Goal: Task Accomplishment & Management: Manage account settings

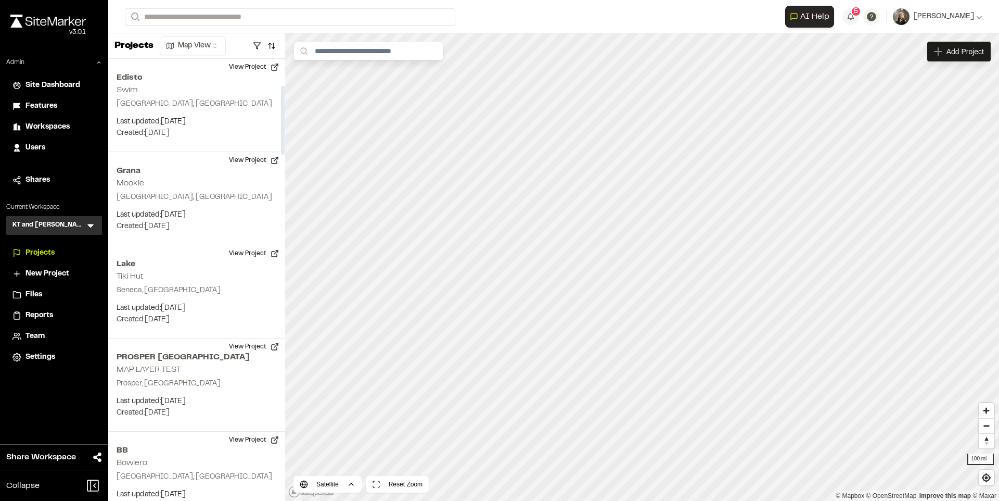
scroll to position [171, 0]
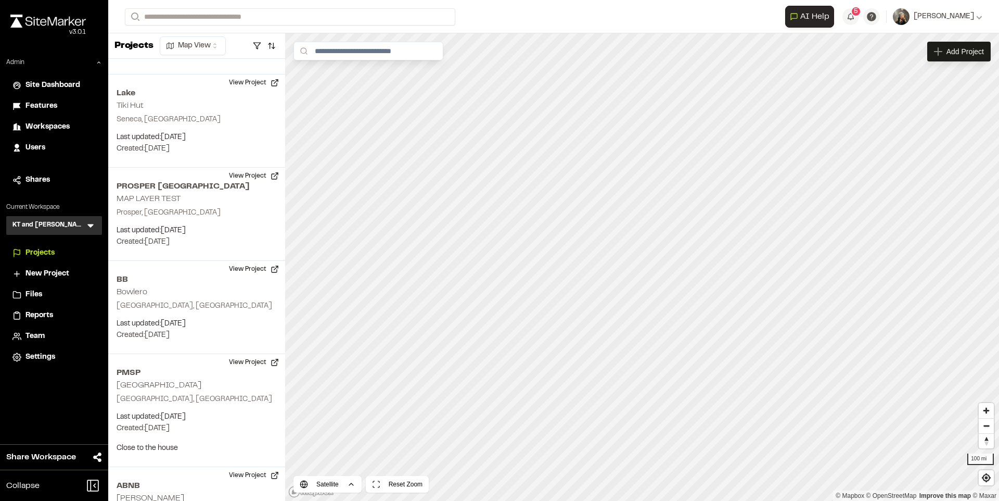
click at [42, 146] on span "Users" at bounding box center [36, 147] width 20 height 11
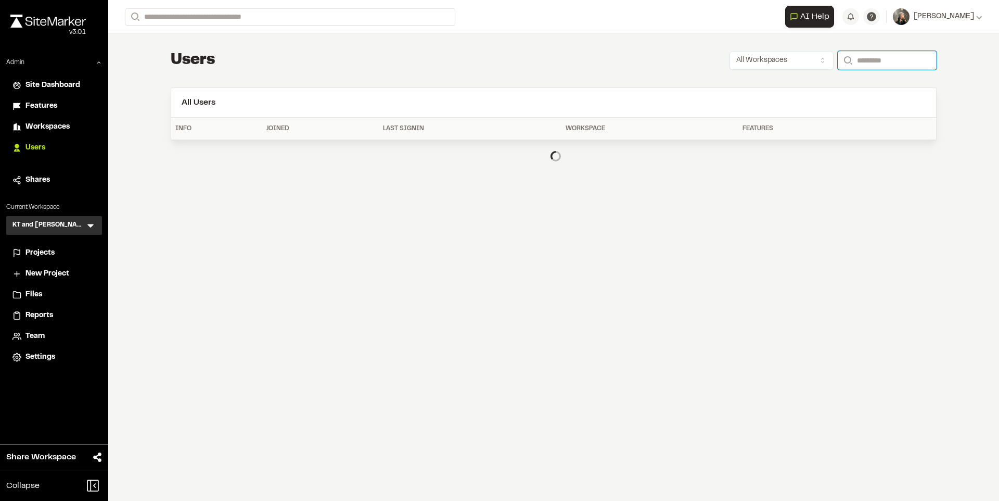
click at [845, 57] on input "Search" at bounding box center [887, 60] width 99 height 19
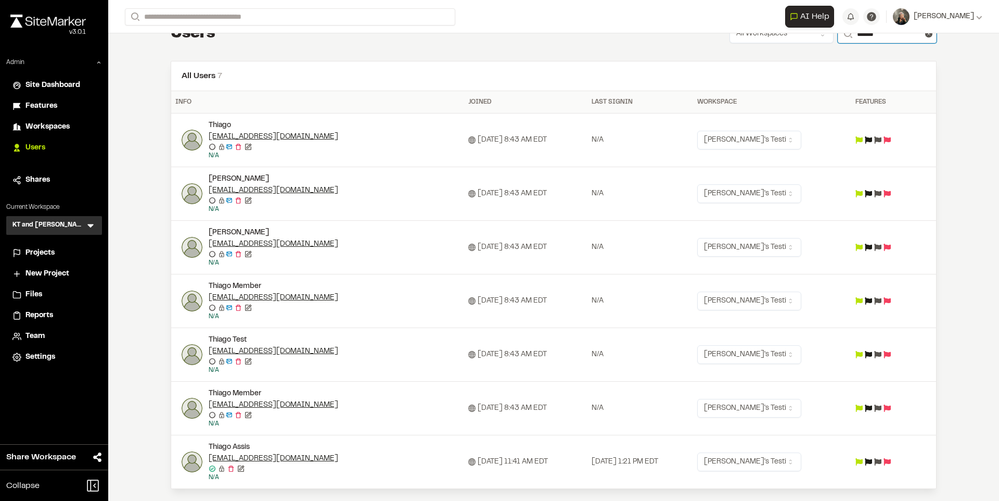
scroll to position [31, 0]
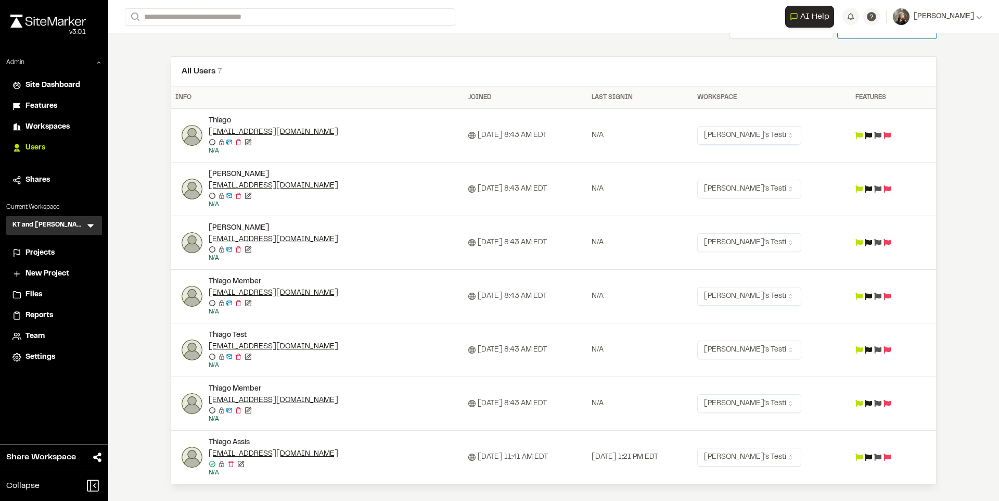
type input "******"
click at [872, 455] on icon at bounding box center [868, 456] width 7 height 7
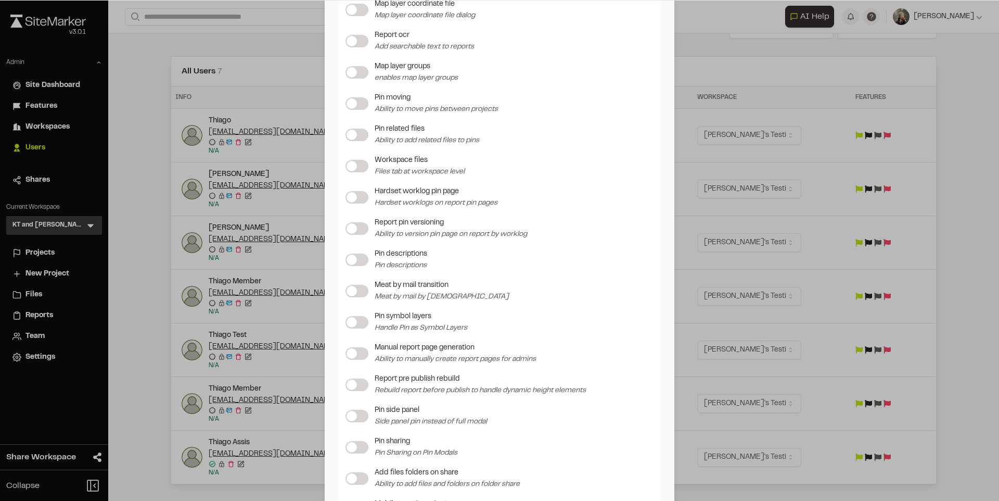
scroll to position [1374, 0]
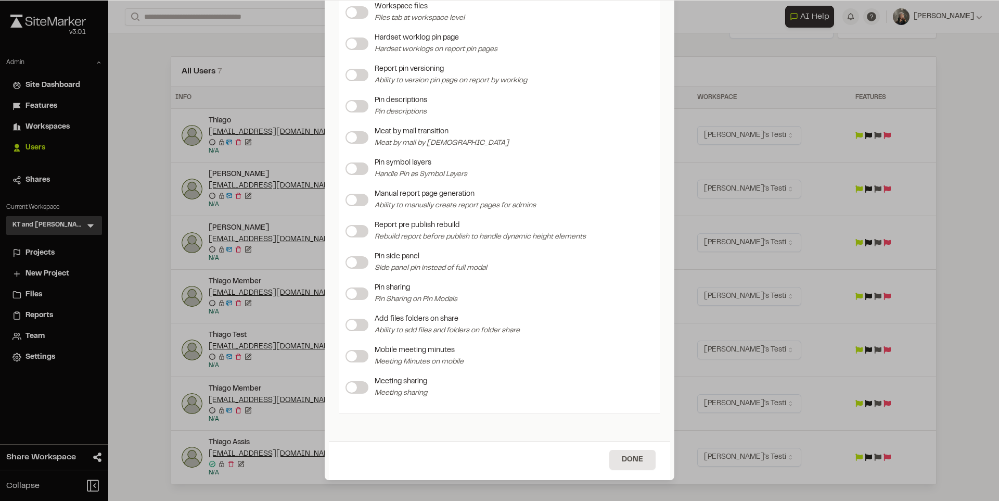
click at [357, 355] on label at bounding box center [357, 356] width 23 height 12
click at [617, 455] on button "Done" at bounding box center [632, 460] width 46 height 20
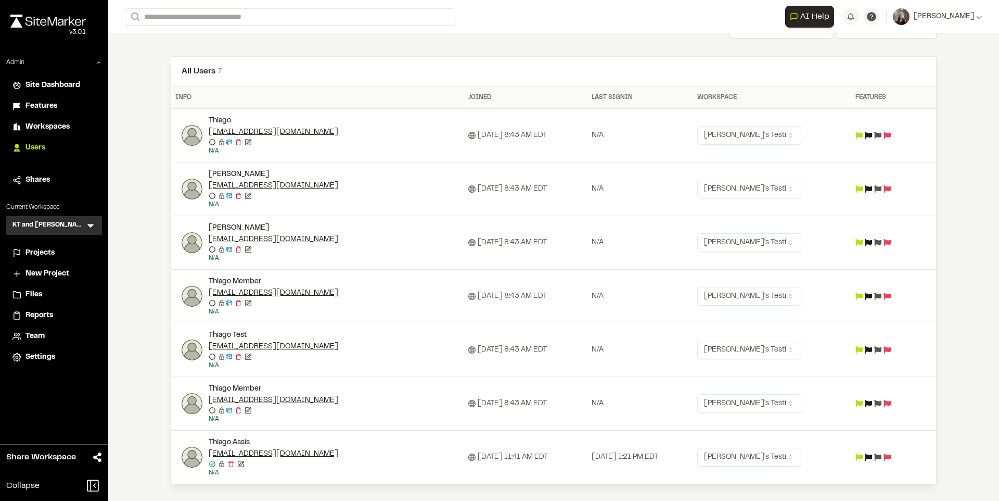
click at [39, 250] on span "Projects" at bounding box center [40, 252] width 29 height 11
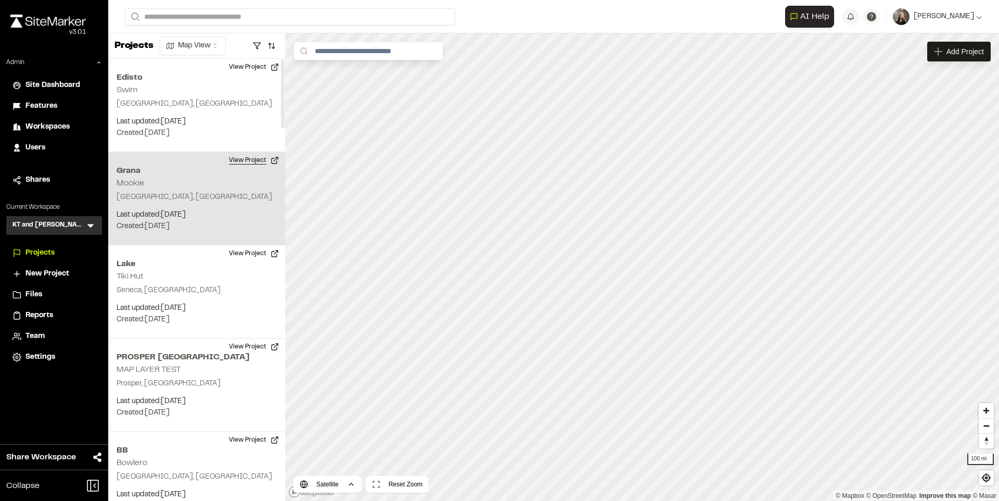
click at [250, 166] on button "View Project" at bounding box center [254, 160] width 62 height 17
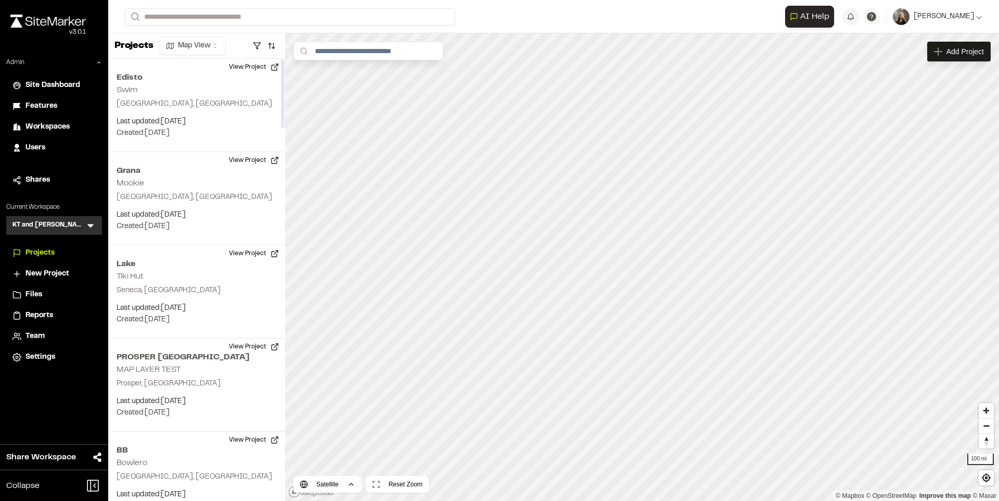
click at [45, 101] on span "Features" at bounding box center [42, 105] width 32 height 11
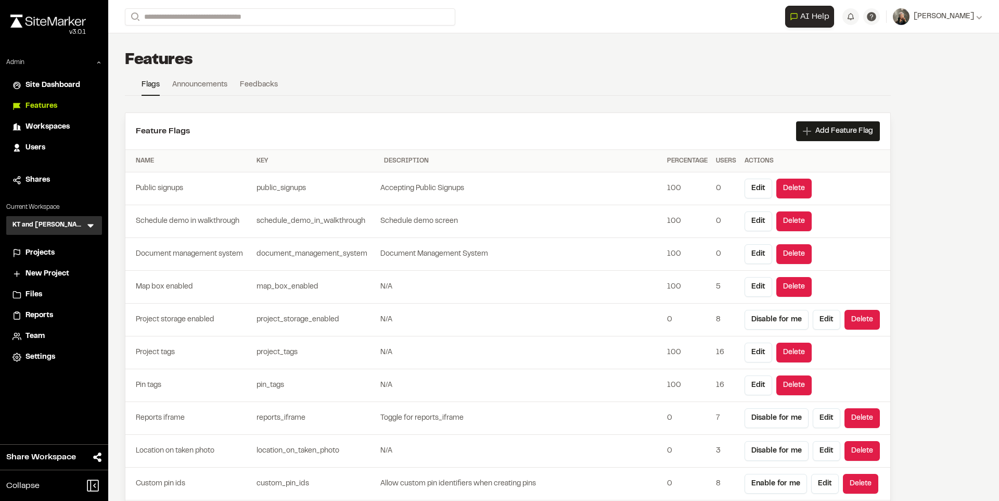
click at [49, 145] on div "Users" at bounding box center [61, 147] width 70 height 11
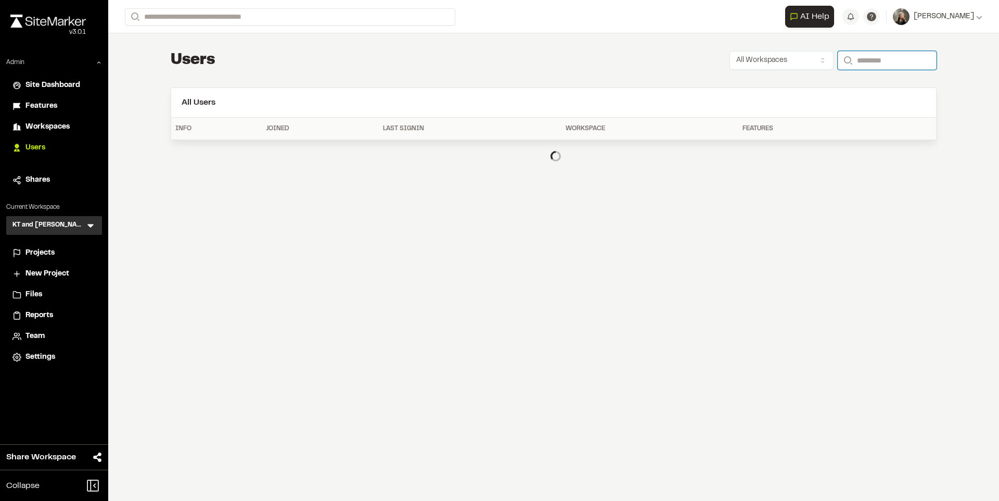
click at [856, 59] on input "Search" at bounding box center [887, 60] width 99 height 19
type input "**********"
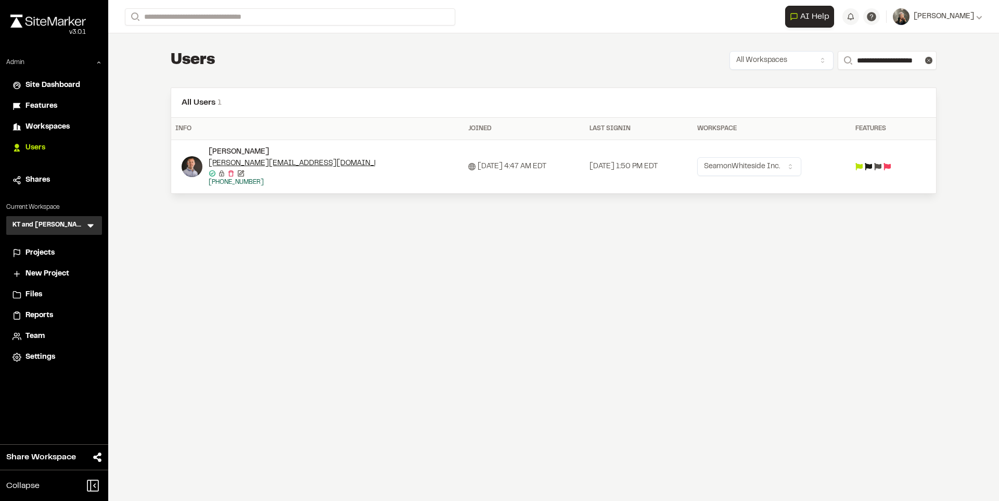
click at [872, 164] on icon at bounding box center [868, 166] width 7 height 7
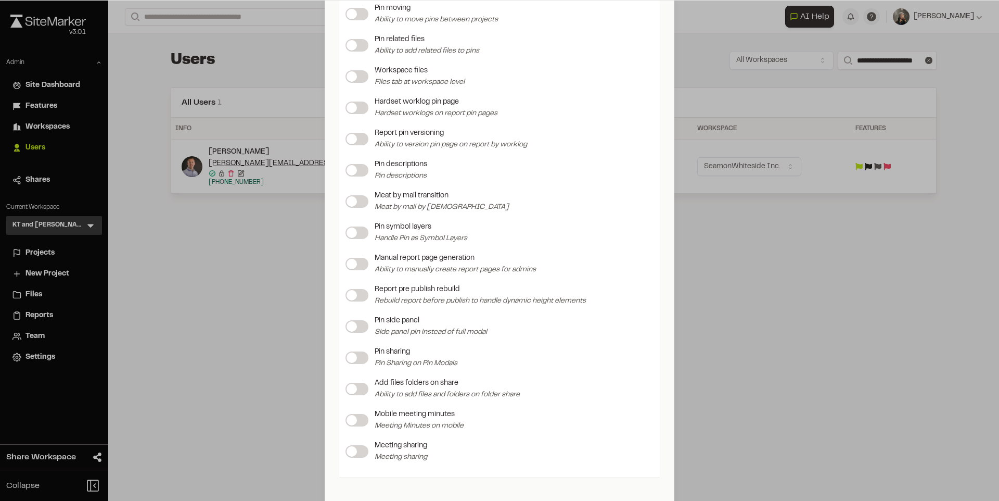
scroll to position [1328, 0]
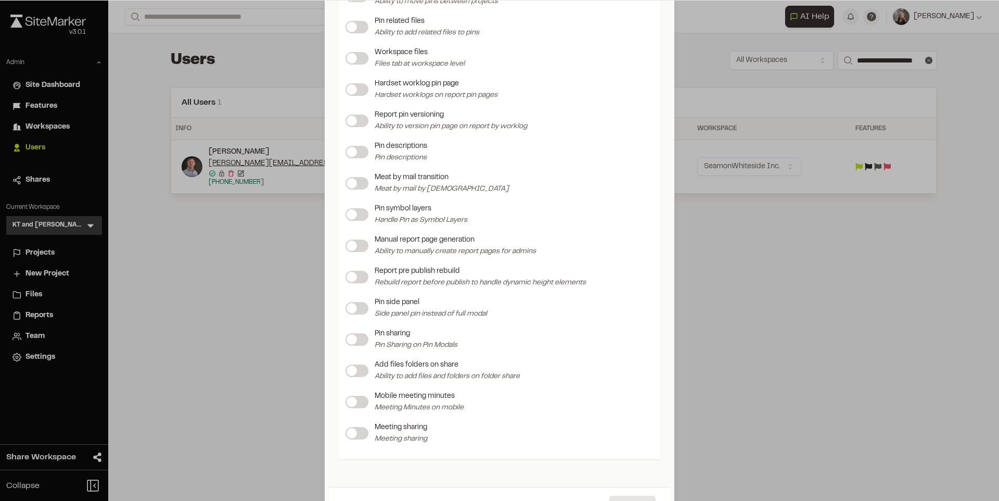
click at [353, 213] on span at bounding box center [352, 214] width 10 height 10
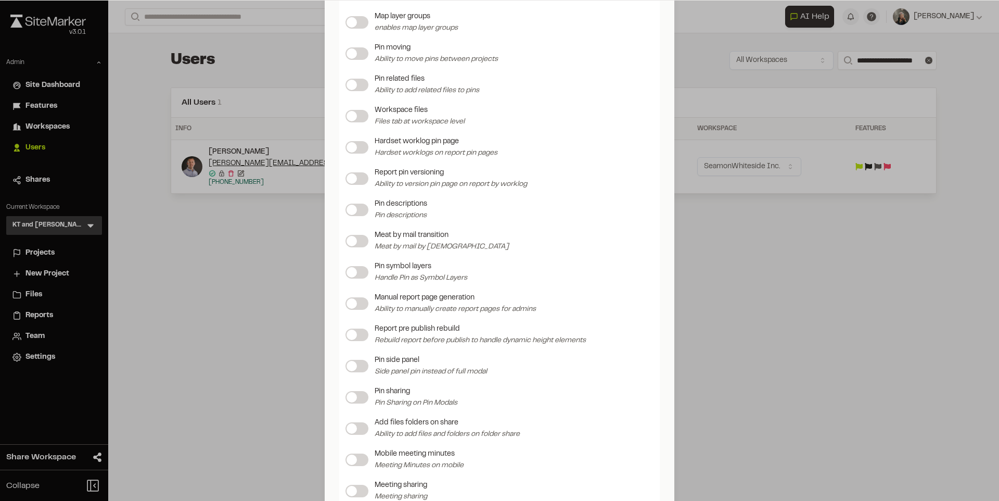
scroll to position [1285, 0]
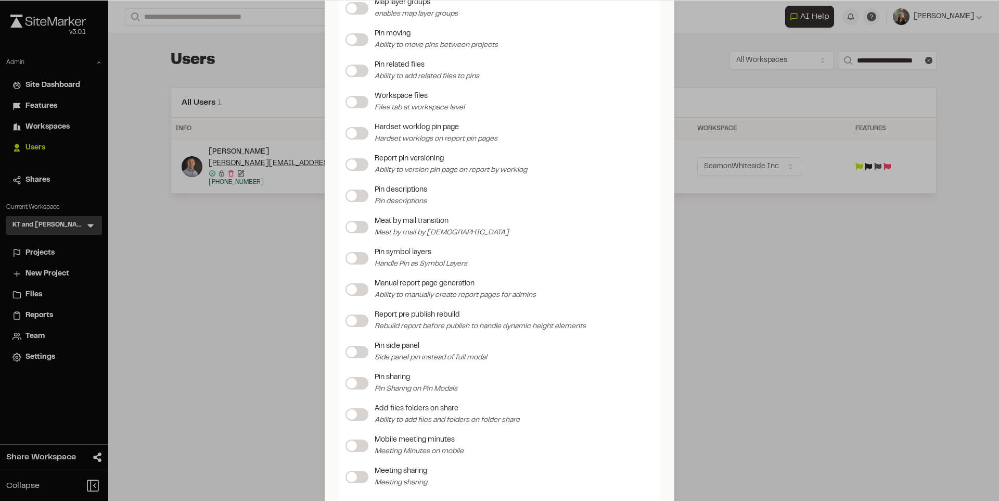
click at [297, 236] on div "Update Feature Flags Feature Flags Project storage enabled Reports iframe Toggl…" at bounding box center [499, 250] width 999 height 501
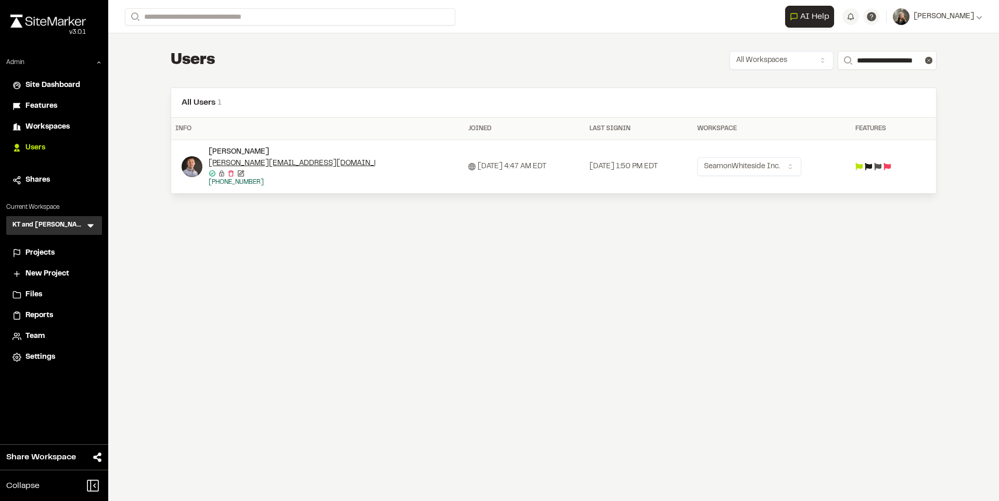
click at [48, 104] on span "Features" at bounding box center [42, 105] width 32 height 11
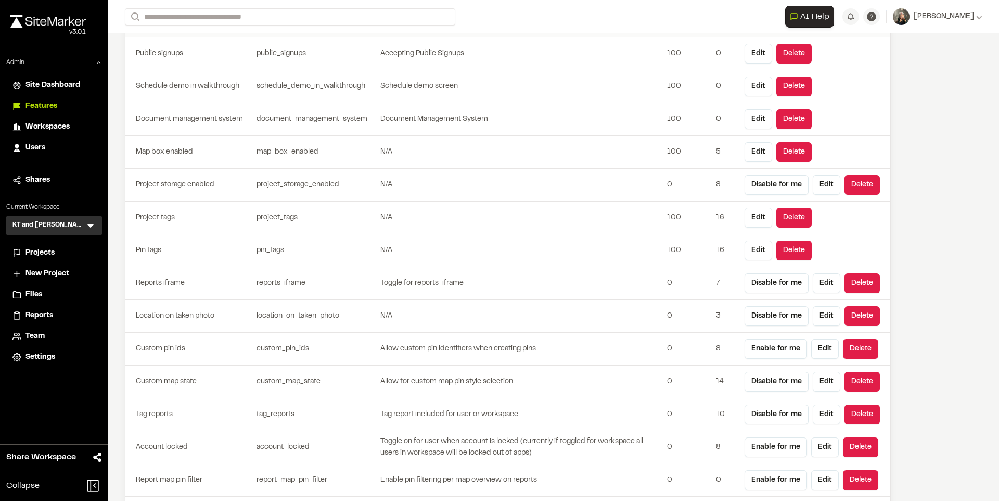
scroll to position [3085, 0]
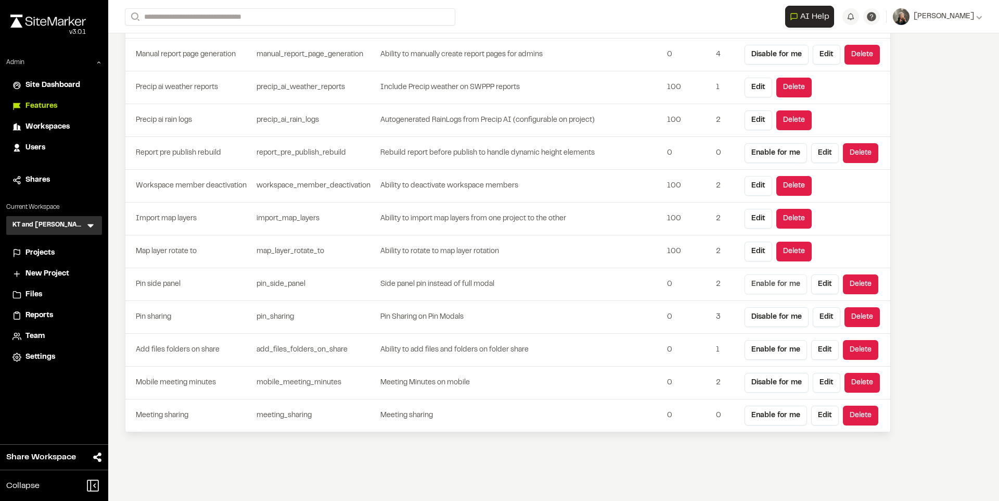
click at [771, 282] on button "Enable for me" at bounding box center [776, 284] width 62 height 20
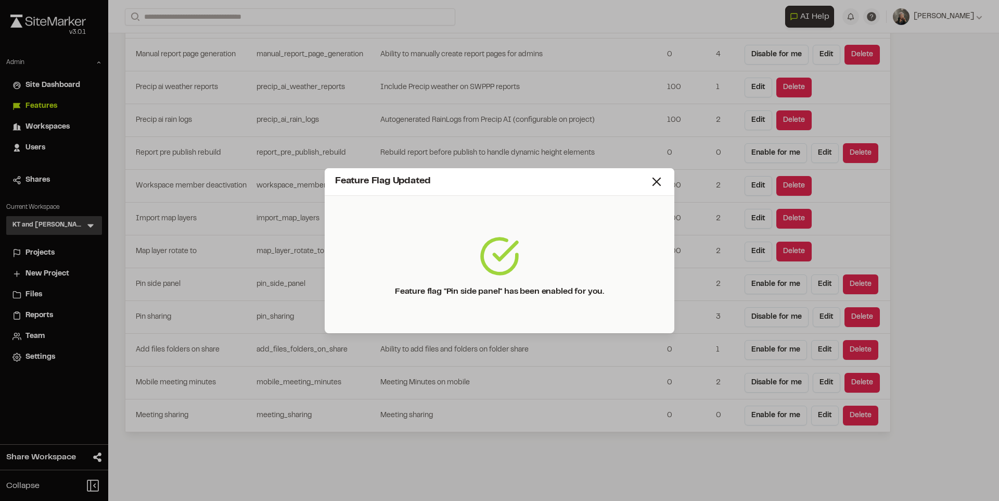
click at [660, 189] on div "Feature Flag Updated" at bounding box center [500, 182] width 350 height 28
click at [657, 182] on line at bounding box center [656, 181] width 7 height 7
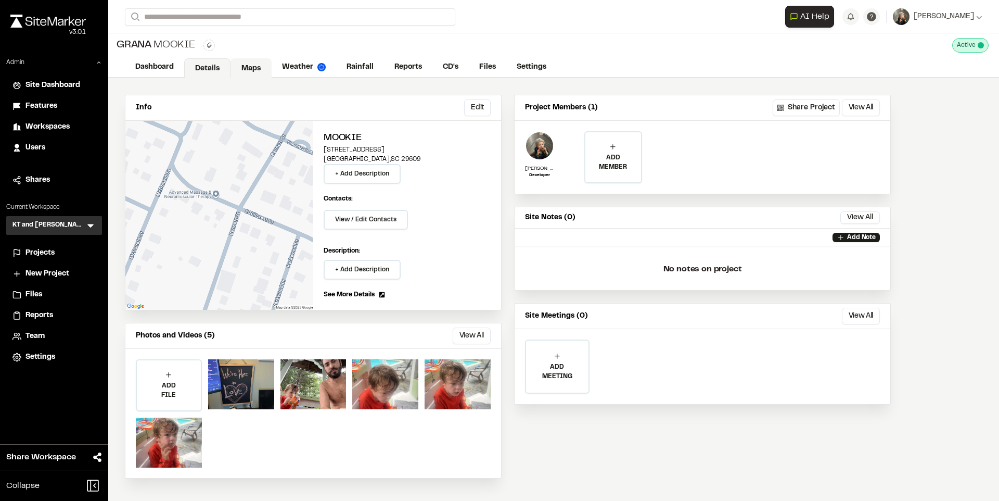
click at [252, 72] on link "Maps" at bounding box center [251, 68] width 41 height 20
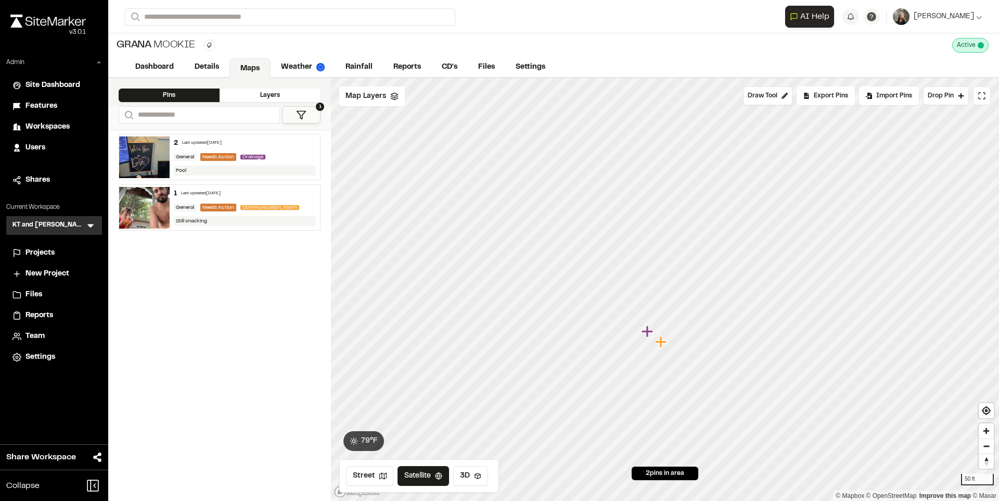
click at [663, 346] on icon "Map marker" at bounding box center [662, 342] width 14 height 14
click at [655, 280] on icon "Map marker" at bounding box center [650, 278] width 11 height 11
click at [674, 298] on icon "Map marker" at bounding box center [679, 300] width 14 height 14
click at [412, 67] on link "Reports" at bounding box center [407, 68] width 49 height 20
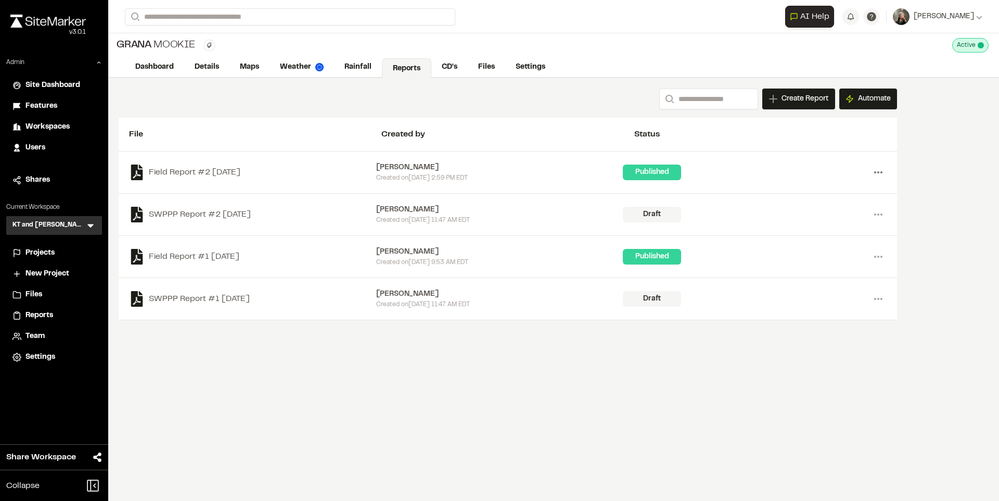
click at [878, 171] on circle at bounding box center [879, 172] width 2 height 2
click at [838, 191] on link "View" at bounding box center [841, 194] width 91 height 16
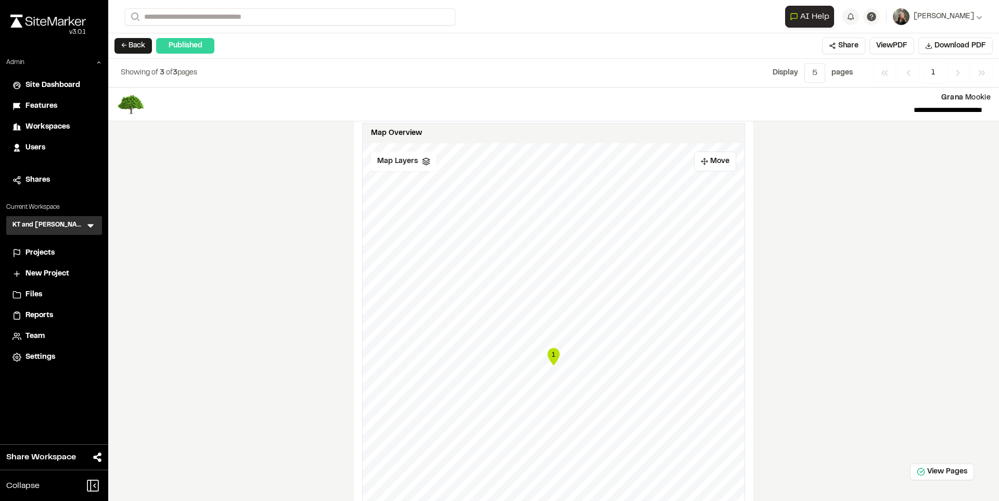
scroll to position [517, 0]
click at [556, 226] on icon "1" at bounding box center [554, 228] width 16 height 21
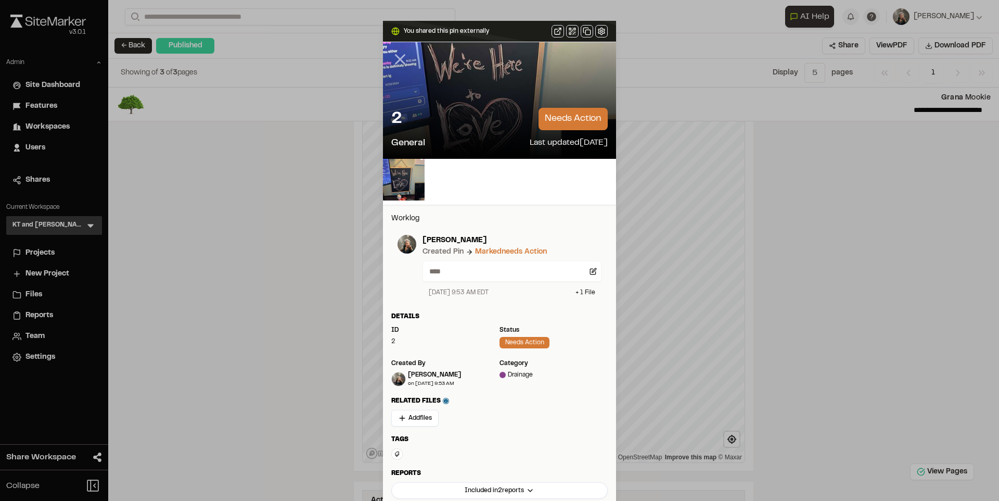
click at [398, 54] on icon at bounding box center [400, 59] width 18 height 18
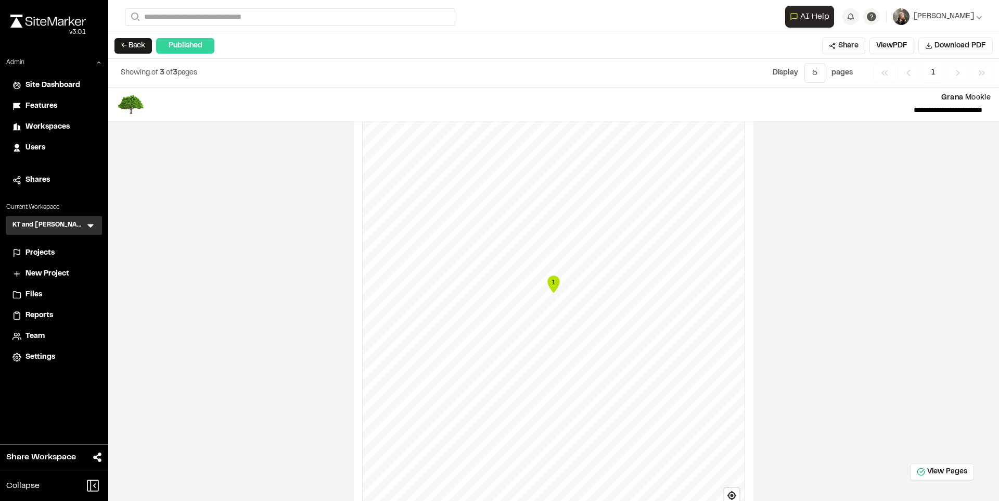
scroll to position [0, 0]
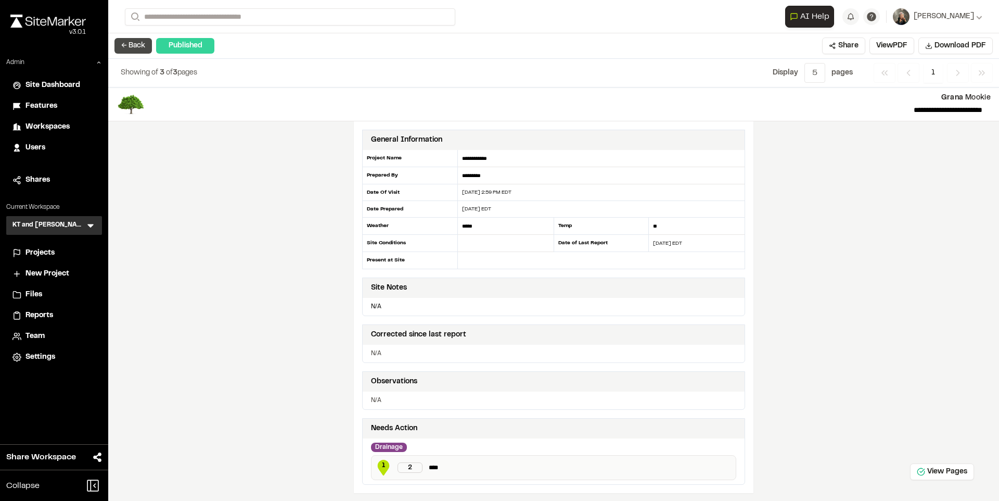
click at [128, 42] on button "← Back" at bounding box center [133, 46] width 37 height 16
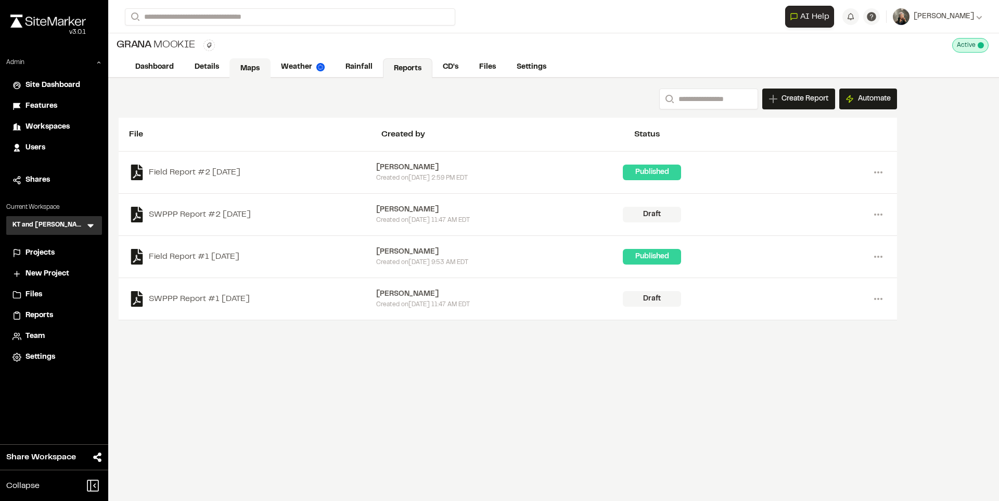
click at [252, 66] on link "Maps" at bounding box center [250, 68] width 41 height 20
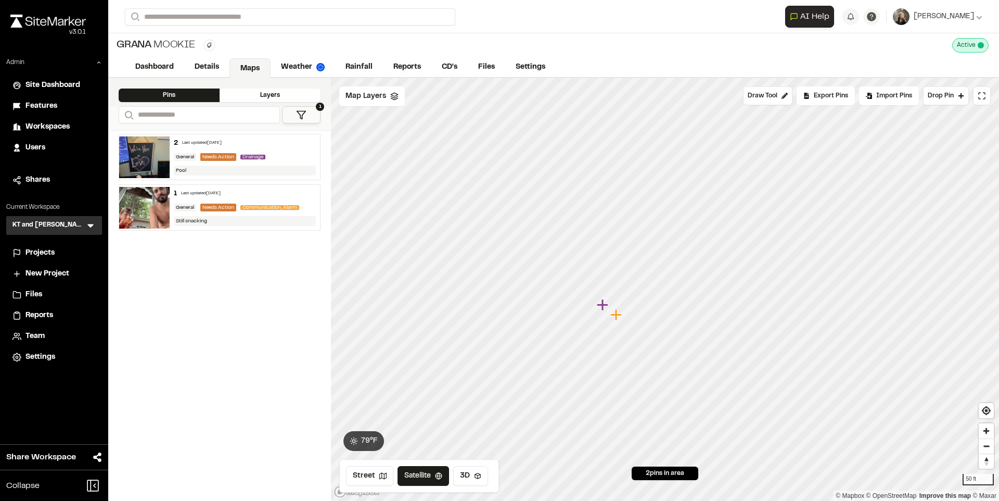
click at [603, 305] on icon "Map marker" at bounding box center [602, 304] width 11 height 11
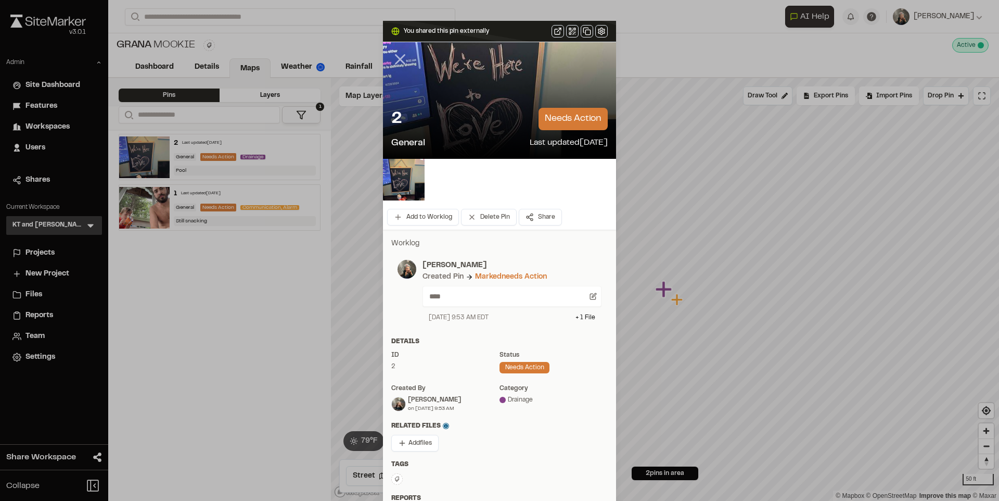
click at [396, 55] on icon at bounding box center [400, 59] width 18 height 18
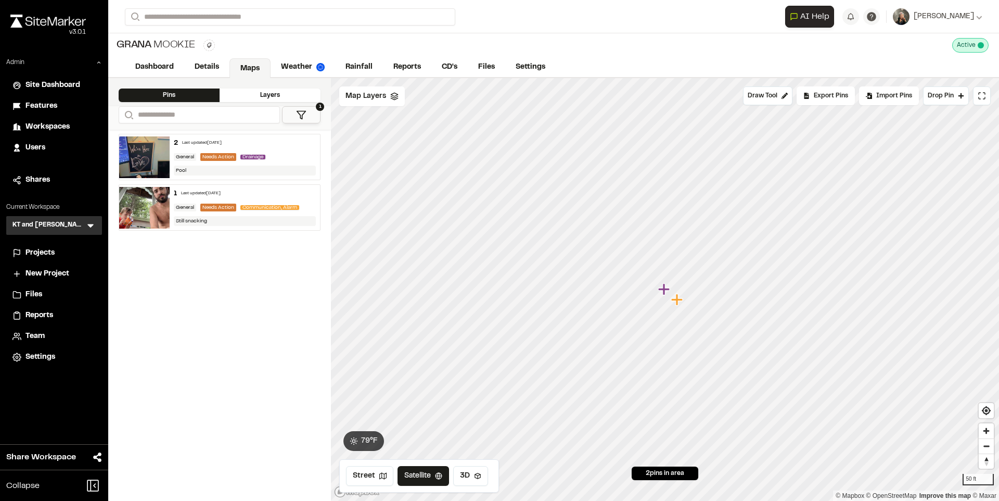
click at [679, 297] on icon "Map marker" at bounding box center [678, 300] width 14 height 14
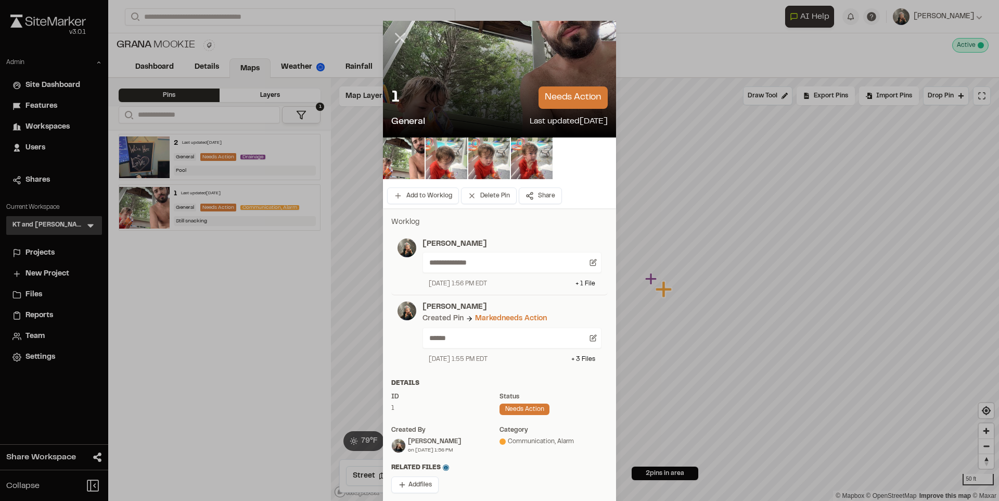
click at [391, 32] on icon at bounding box center [400, 38] width 18 height 18
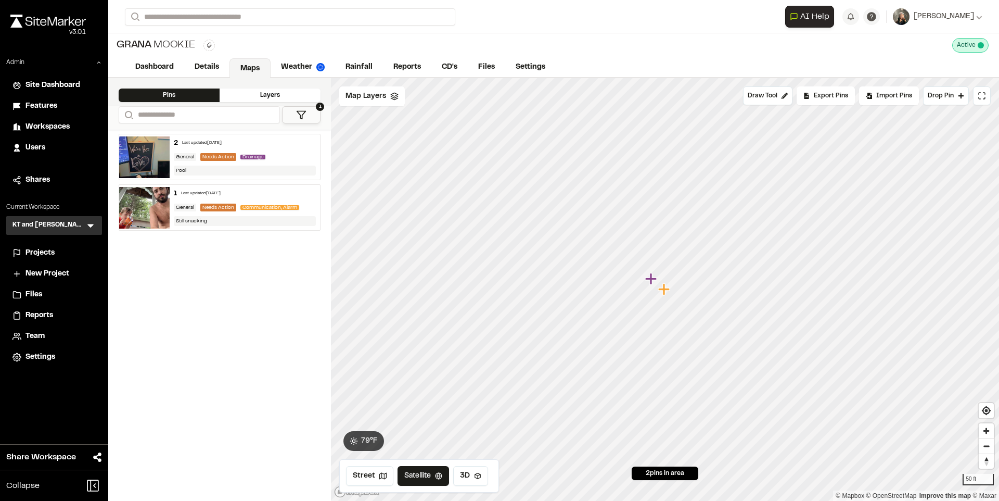
click at [304, 115] on icon at bounding box center [301, 115] width 10 height 10
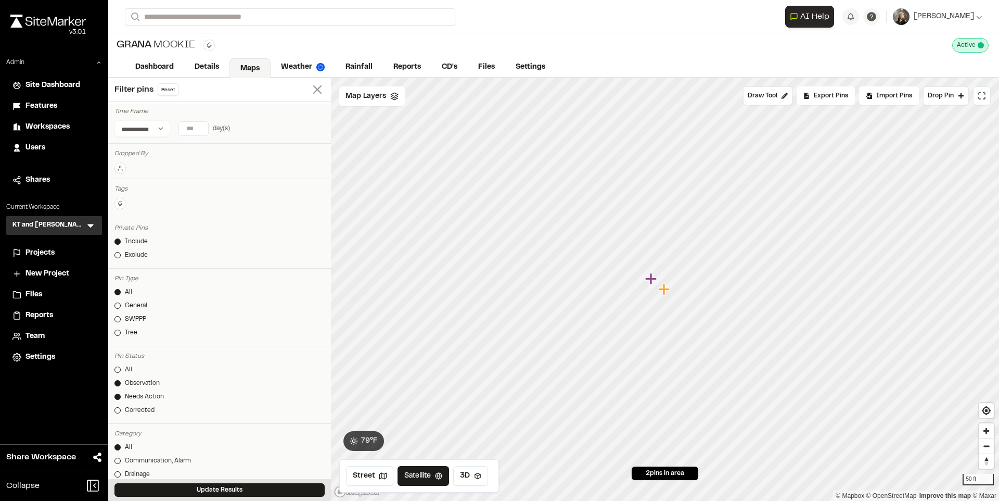
click at [310, 92] on icon at bounding box center [317, 89] width 15 height 15
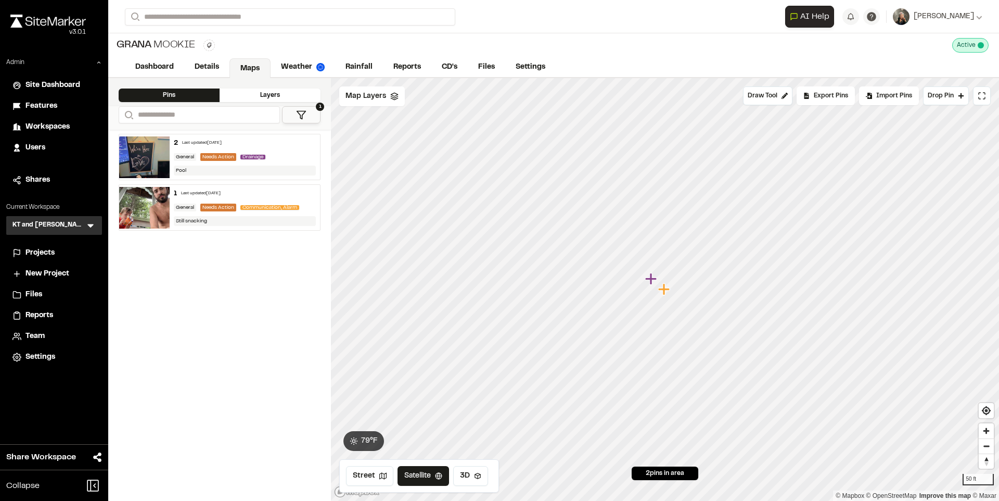
click at [300, 109] on button "1" at bounding box center [301, 114] width 39 height 17
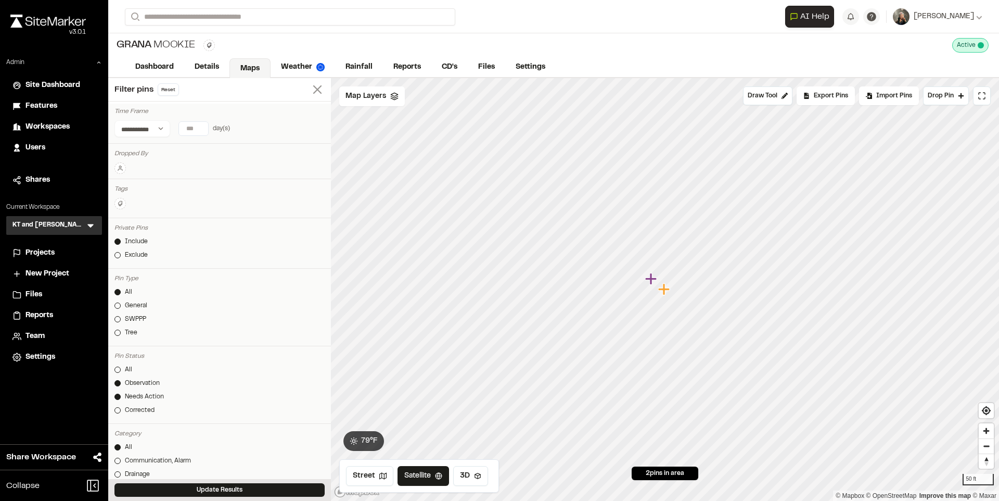
click at [310, 94] on icon at bounding box center [317, 89] width 15 height 15
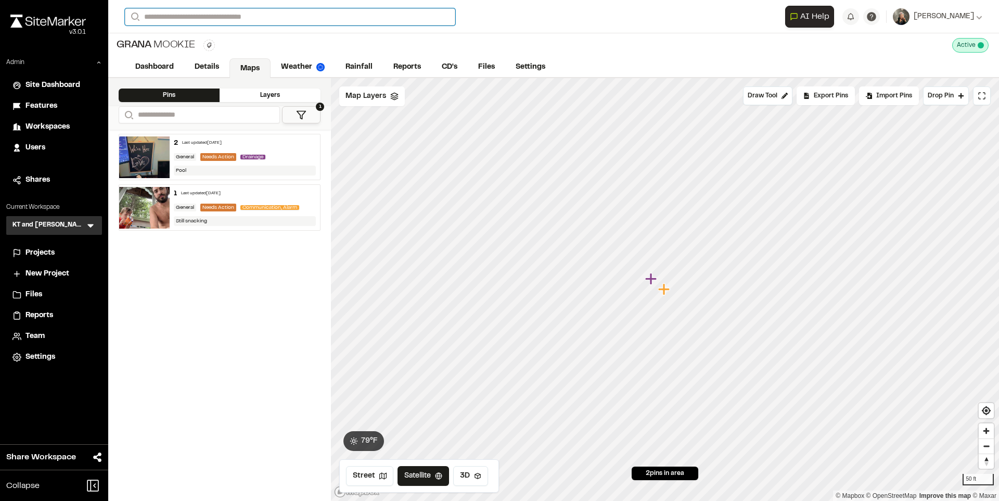
click at [242, 15] on input "Search" at bounding box center [290, 16] width 330 height 17
type input "****"
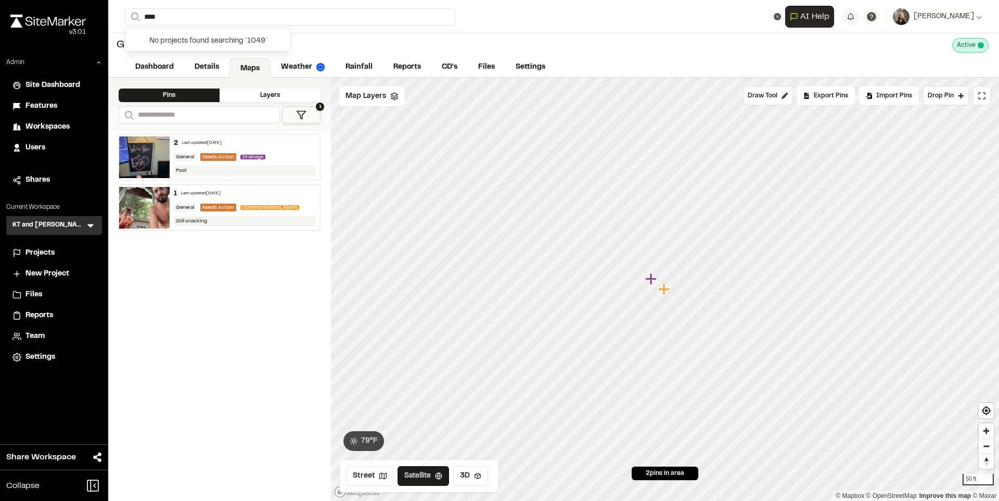
click at [96, 221] on div "KT and Tom KA Menu" at bounding box center [54, 225] width 96 height 19
click at [92, 225] on icon at bounding box center [90, 226] width 6 height 4
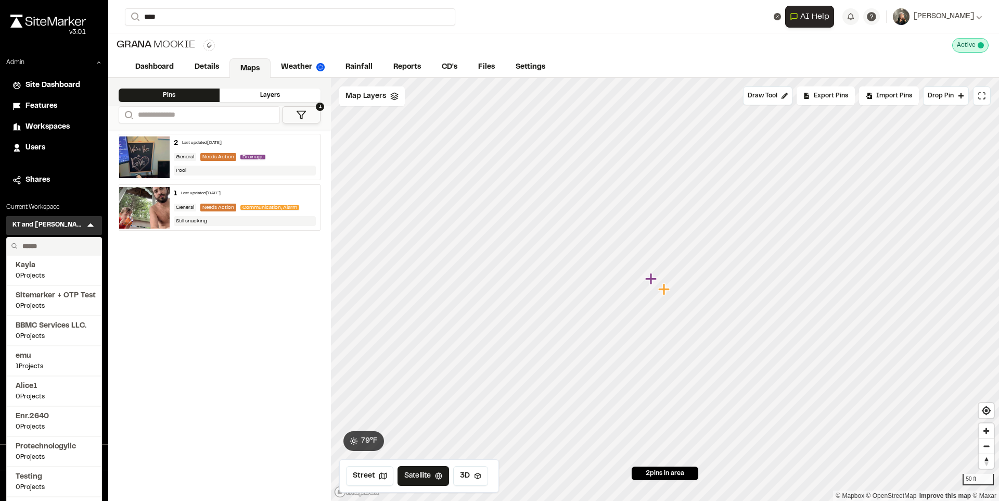
click at [82, 237] on input "text" at bounding box center [57, 246] width 79 height 18
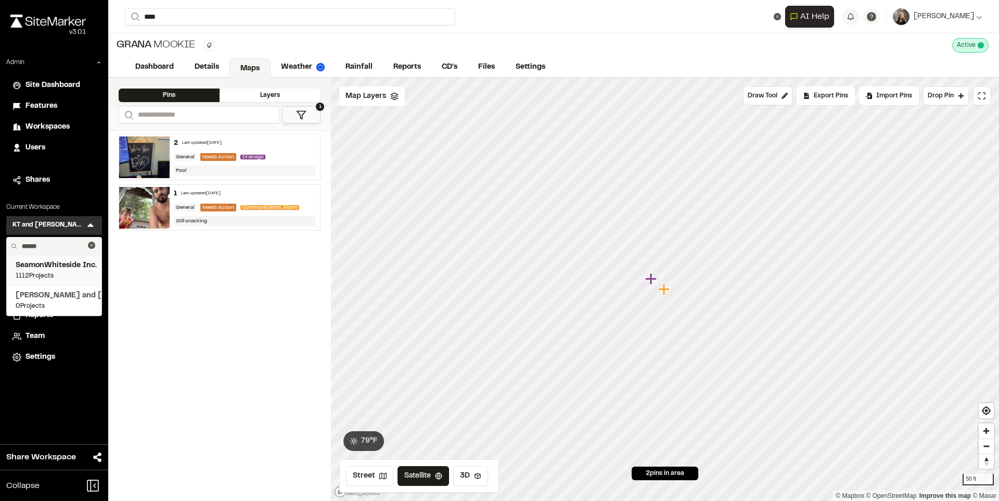
type input "******"
click at [85, 262] on span "SeamonWhiteside Inc." at bounding box center [54, 265] width 77 height 11
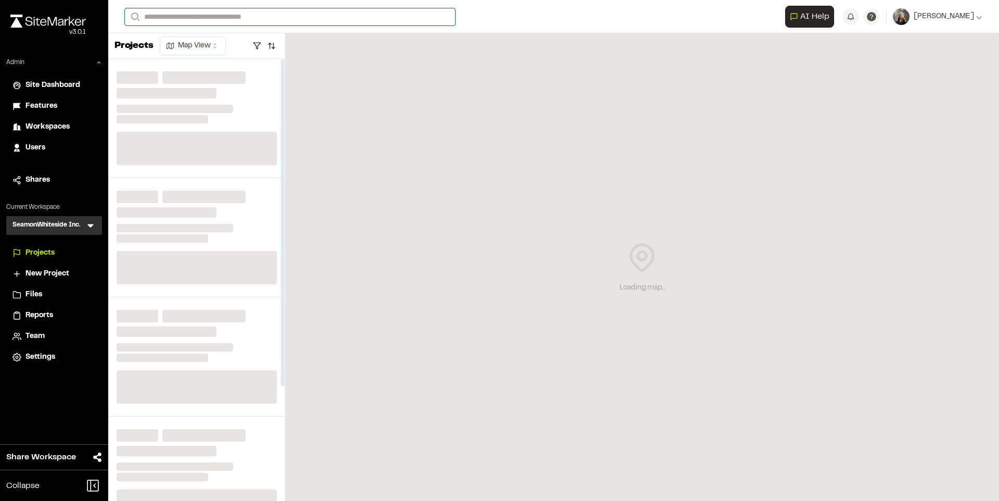
click at [247, 13] on input "Search" at bounding box center [290, 16] width 330 height 17
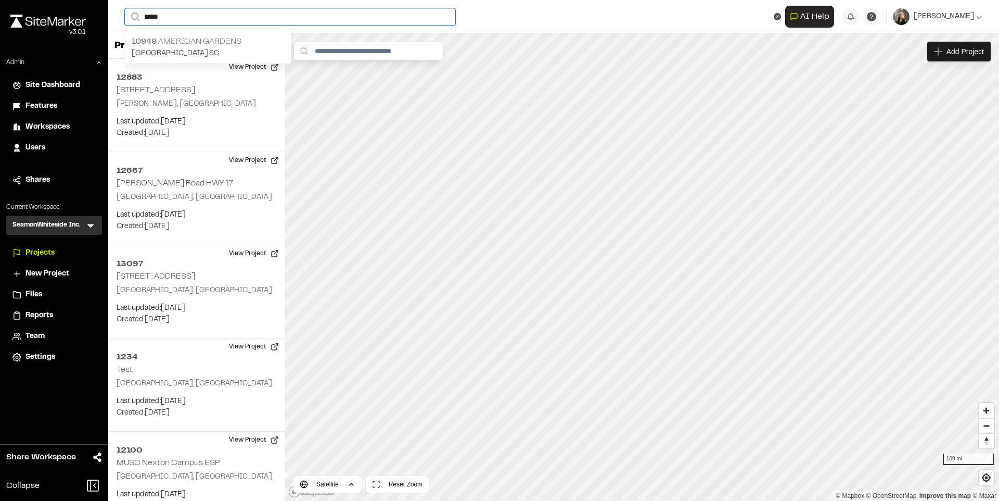
type input "*****"
click at [236, 46] on p "10949 American Gardens" at bounding box center [208, 41] width 153 height 12
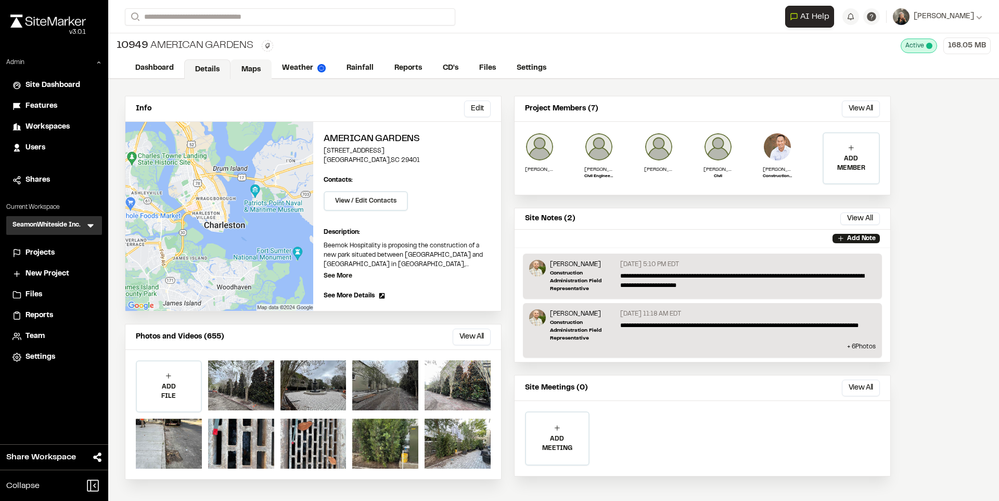
click at [257, 74] on link "Maps" at bounding box center [251, 69] width 41 height 20
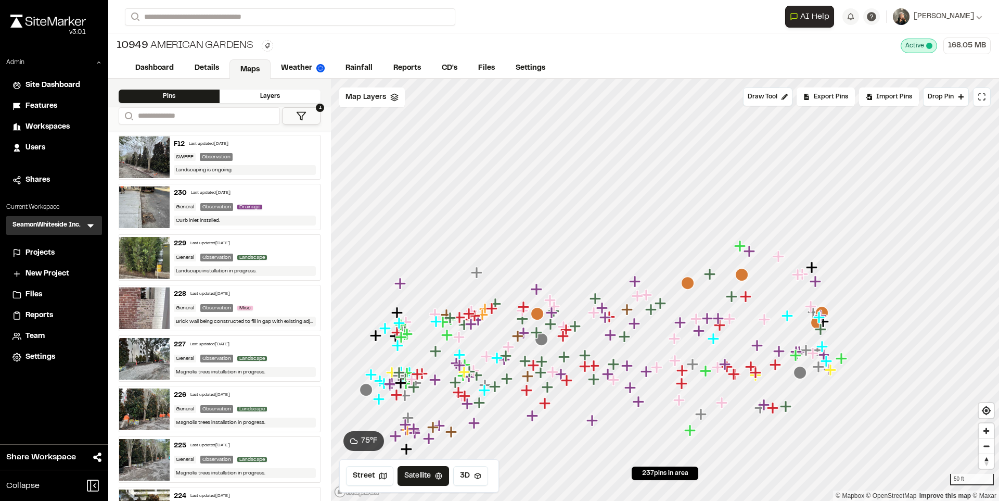
click at [637, 283] on icon "Map marker" at bounding box center [636, 282] width 14 height 14
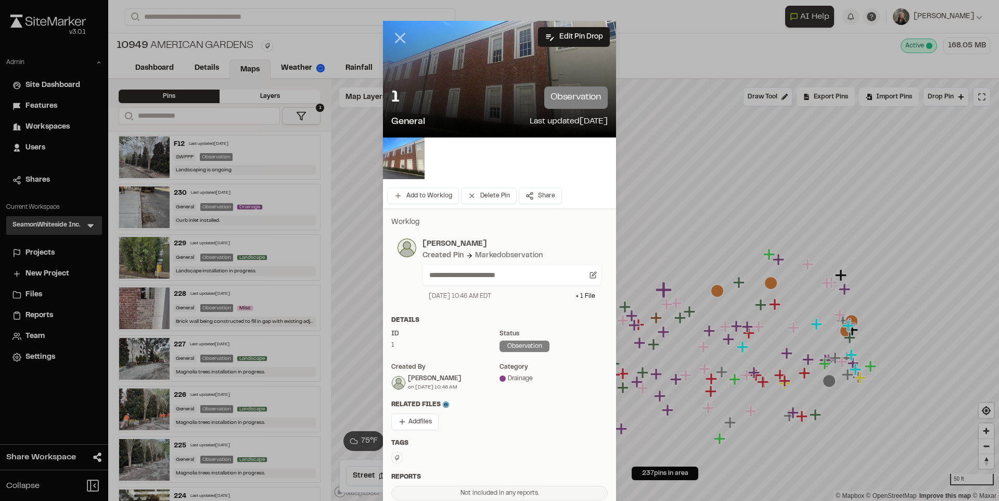
click at [396, 36] on line at bounding box center [400, 38] width 9 height 9
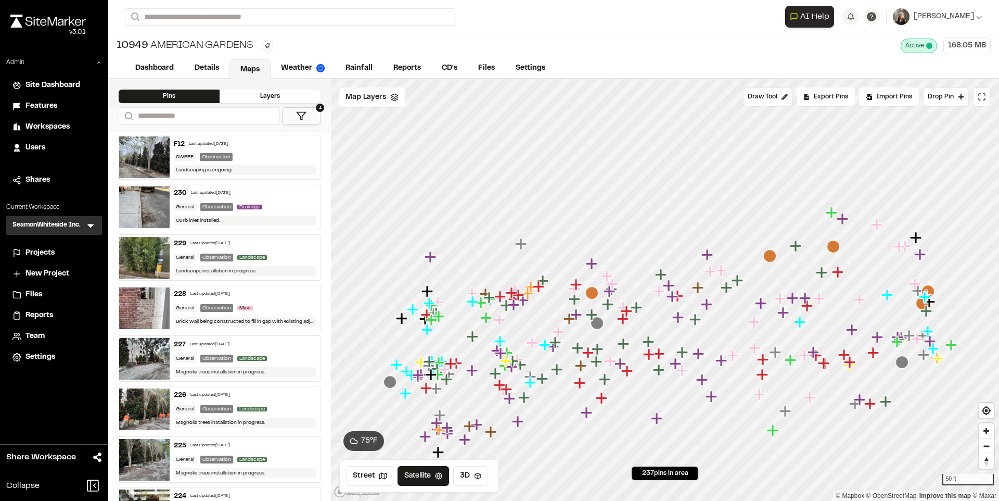
click at [595, 263] on icon "Map marker" at bounding box center [591, 263] width 11 height 11
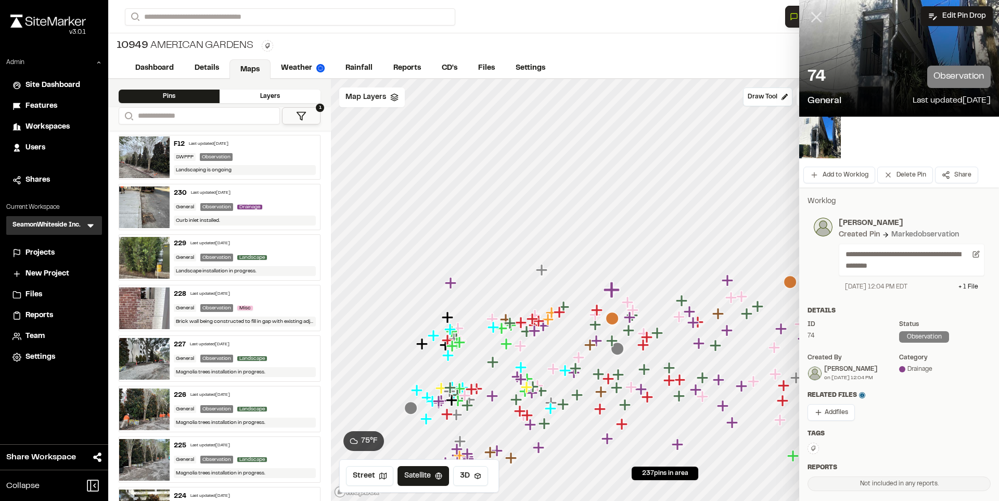
click at [812, 15] on icon at bounding box center [817, 17] width 18 height 18
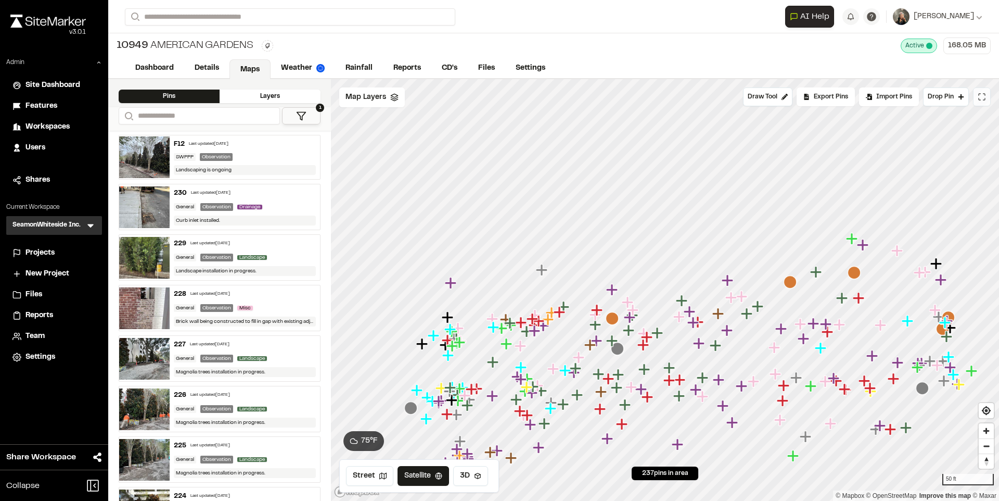
click at [980, 100] on icon at bounding box center [982, 97] width 8 height 8
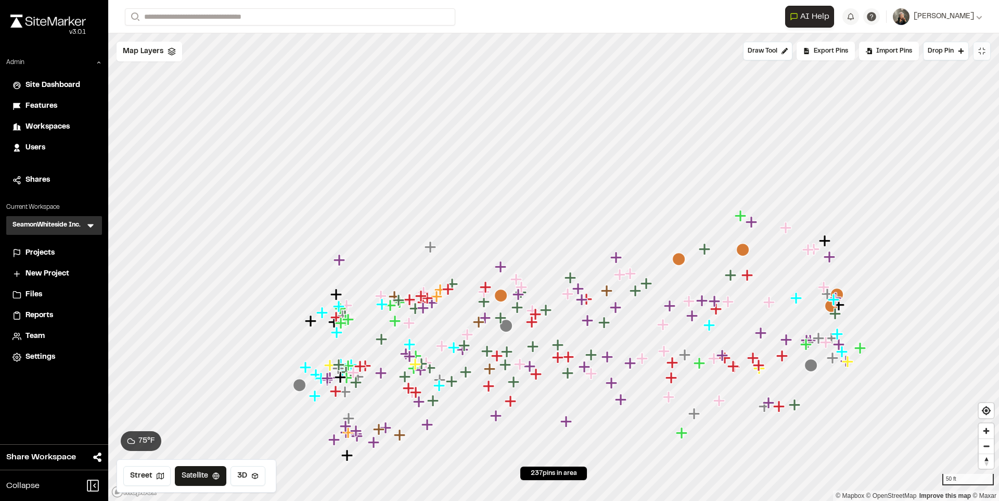
click at [613, 256] on icon "Map marker" at bounding box center [616, 256] width 11 height 11
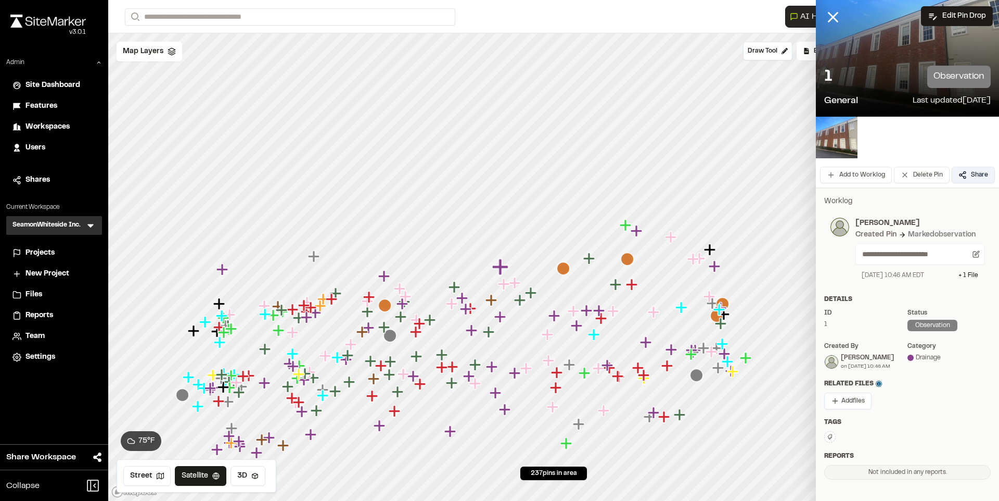
click at [954, 170] on button "Share" at bounding box center [973, 175] width 43 height 17
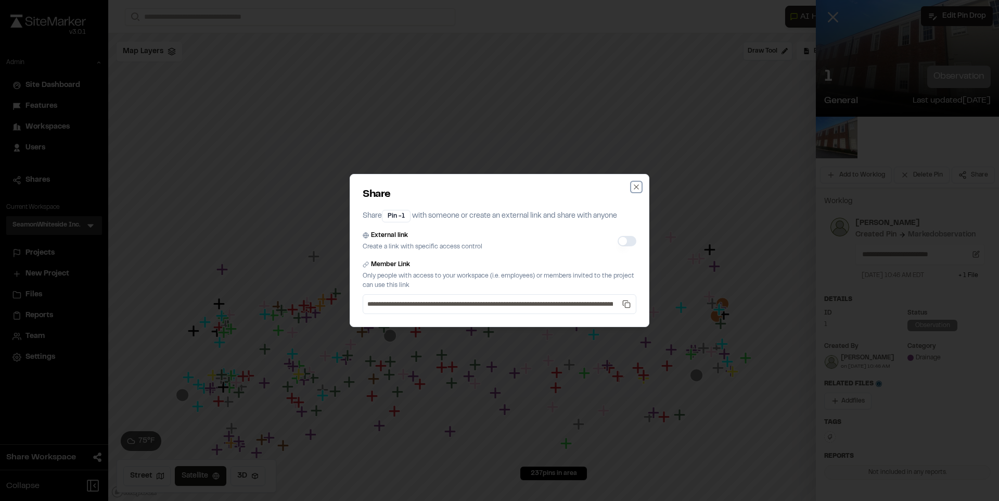
click at [633, 187] on icon "button" at bounding box center [636, 187] width 8 height 8
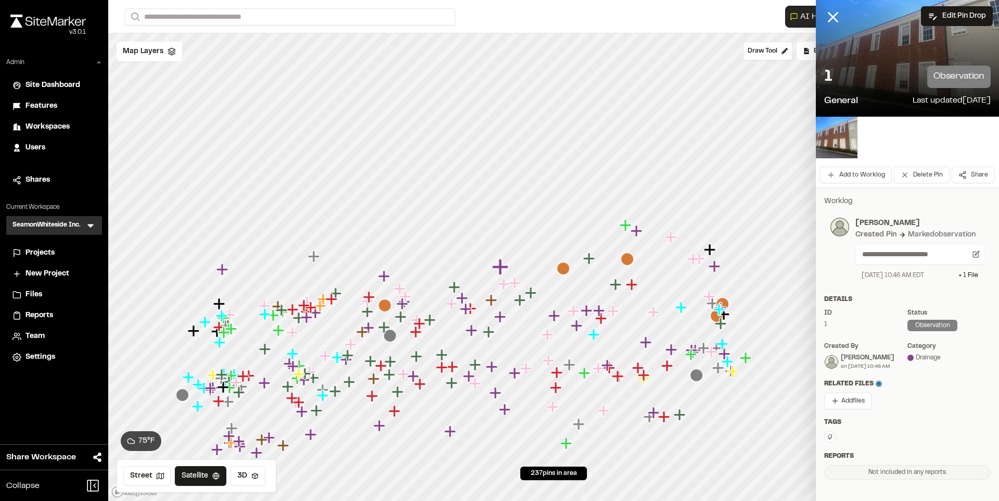
click at [635, 230] on icon "Map marker" at bounding box center [636, 230] width 11 height 11
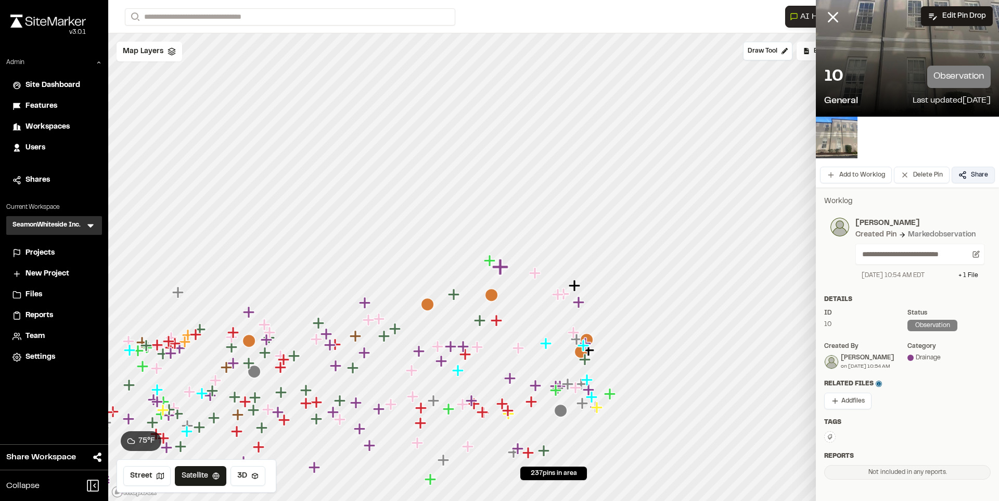
click at [952, 176] on button "Share" at bounding box center [973, 175] width 43 height 17
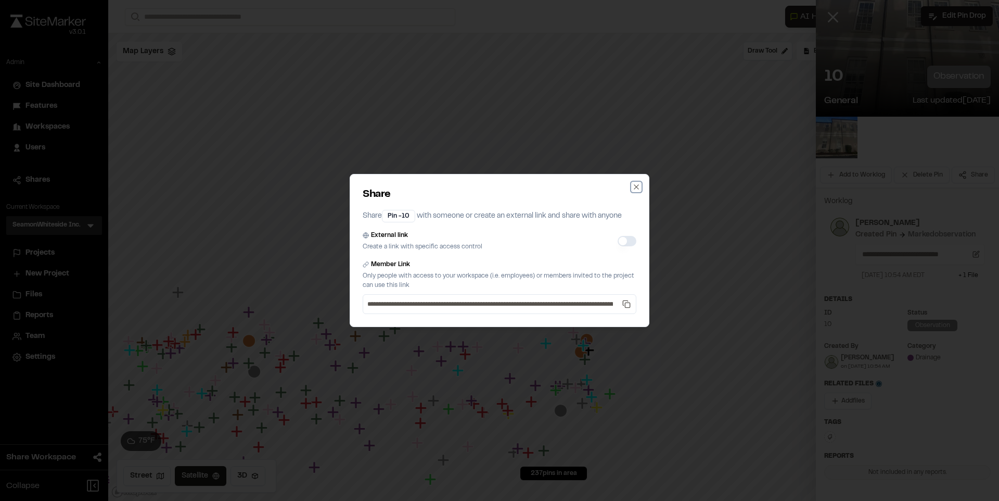
click at [639, 186] on icon "button" at bounding box center [636, 187] width 8 height 8
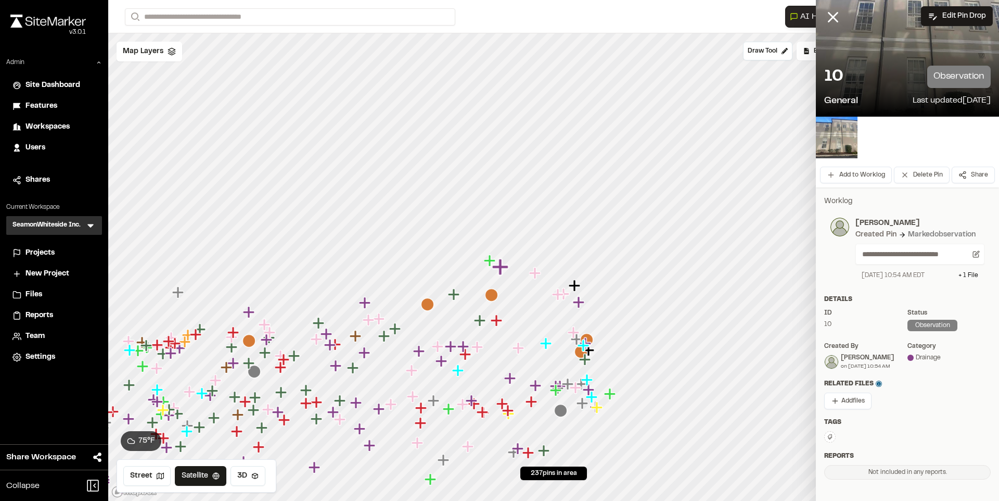
click at [366, 319] on icon "Map marker" at bounding box center [368, 319] width 11 height 11
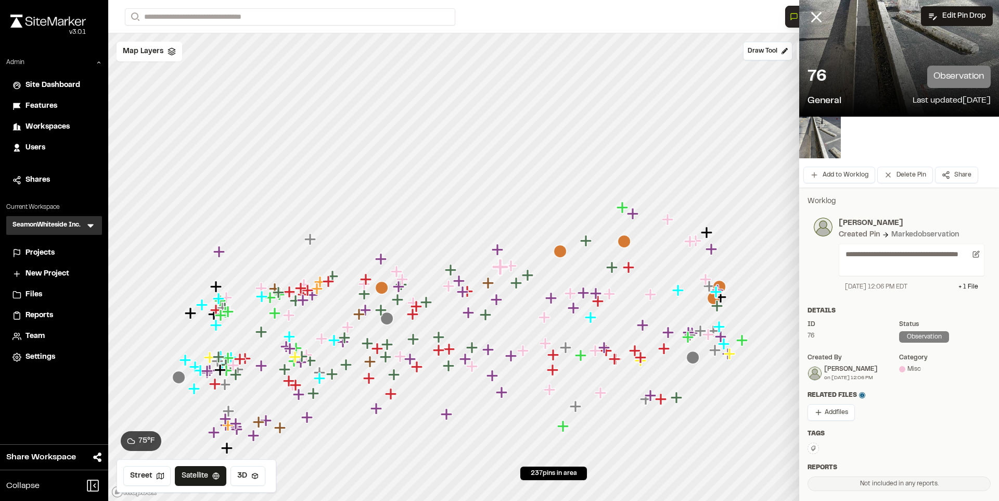
click at [450, 288] on icon "Map marker" at bounding box center [448, 285] width 11 height 11
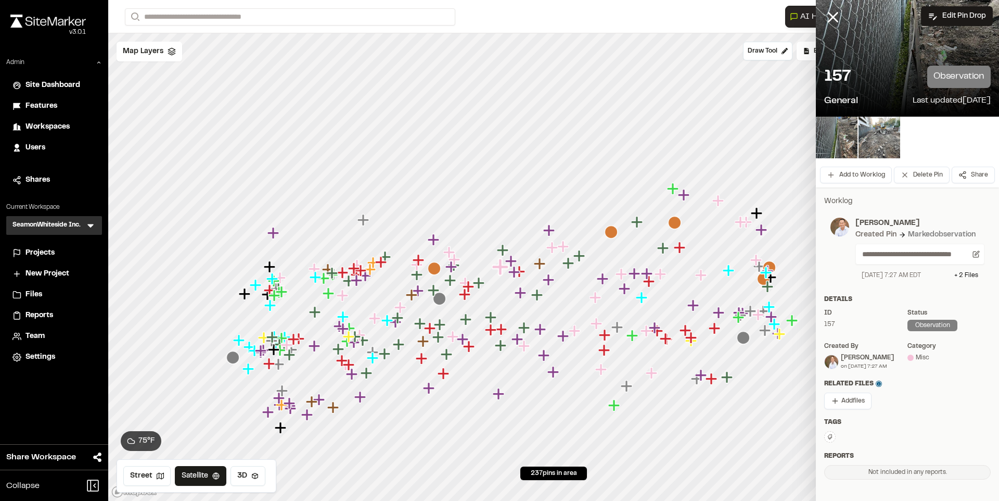
click at [514, 260] on icon "Map marker" at bounding box center [510, 260] width 11 height 11
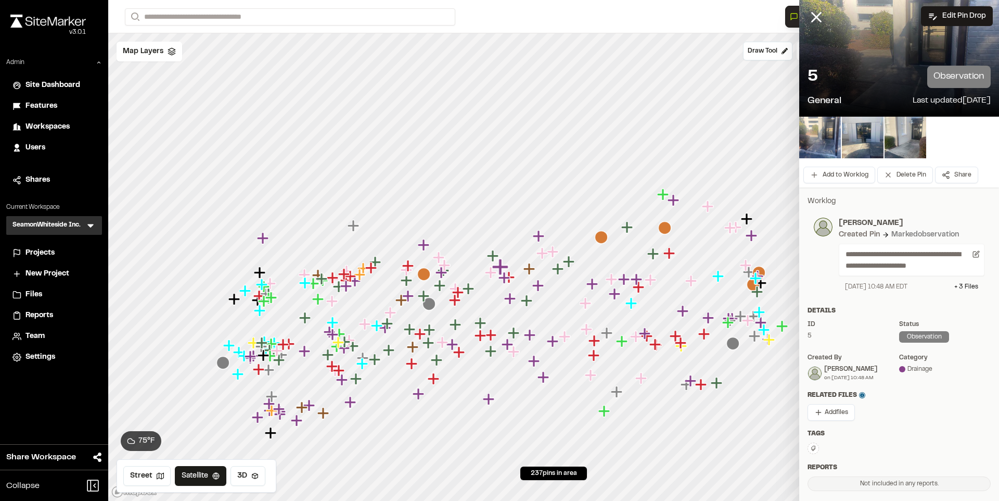
click at [542, 256] on icon "Map marker" at bounding box center [542, 252] width 11 height 11
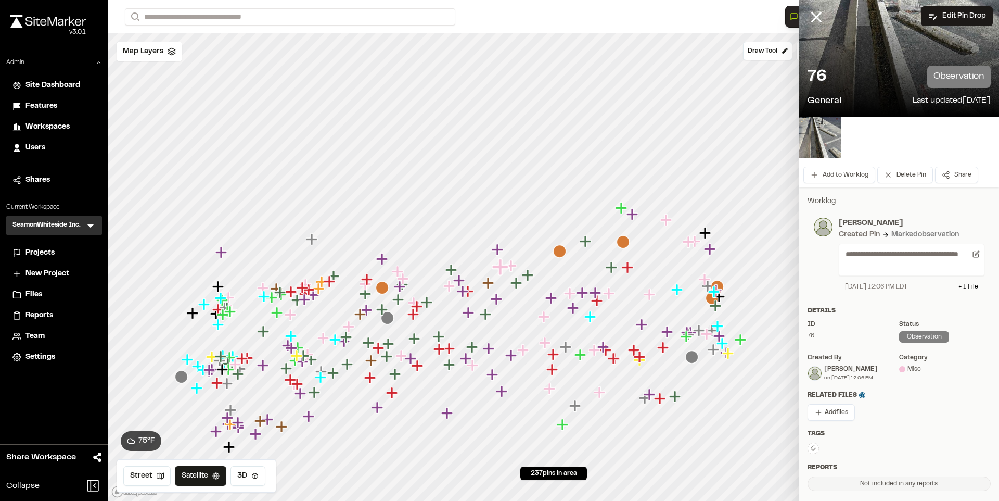
click at [497, 249] on icon "Map marker" at bounding box center [497, 249] width 11 height 11
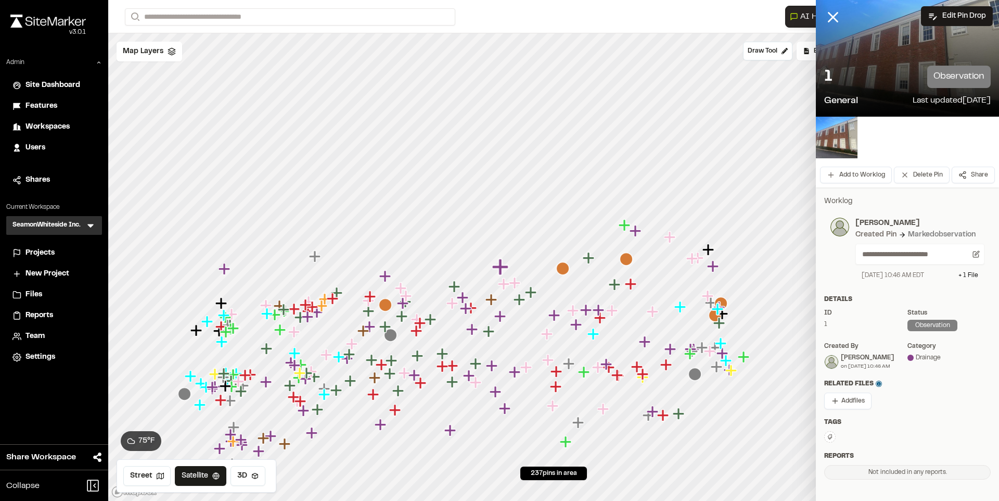
click at [452, 287] on icon "Map marker" at bounding box center [454, 286] width 11 height 11
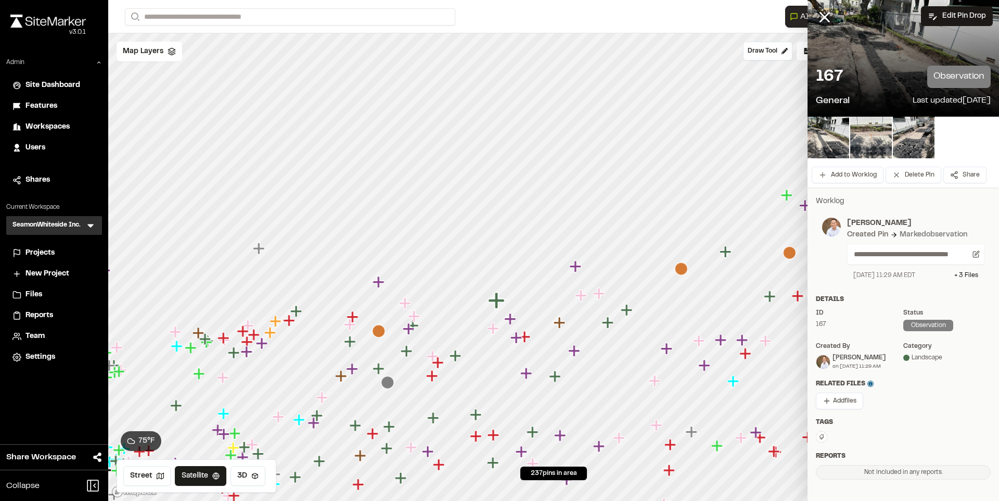
drag, startPoint x: 510, startPoint y: 276, endPoint x: 487, endPoint y: 327, distance: 55.4
click at [487, 327] on icon "Map marker" at bounding box center [494, 329] width 14 height 14
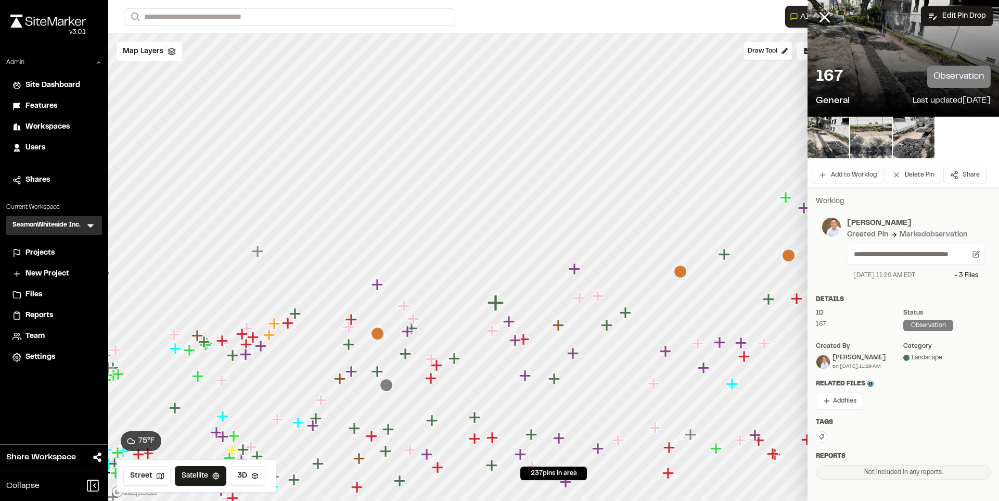
click at [577, 273] on icon "Map marker" at bounding box center [576, 269] width 14 height 14
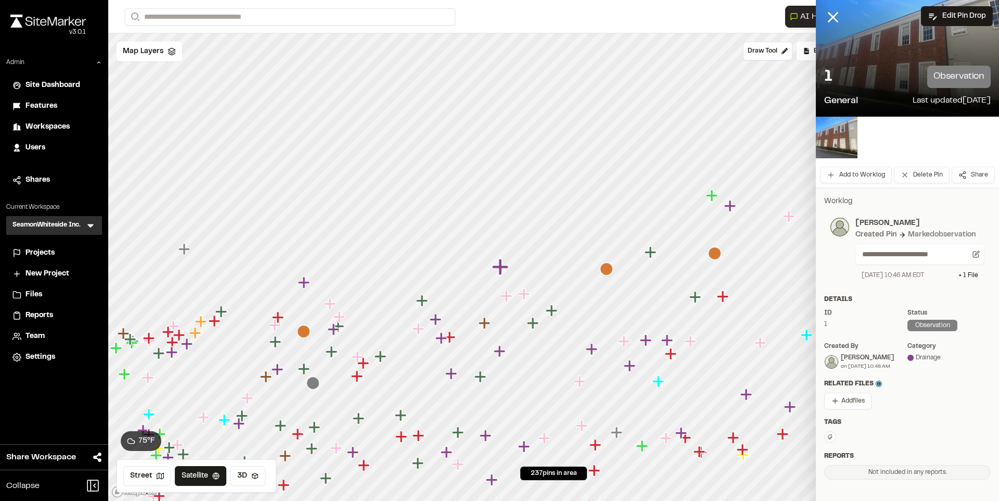
click at [522, 294] on icon "Map marker" at bounding box center [523, 293] width 11 height 11
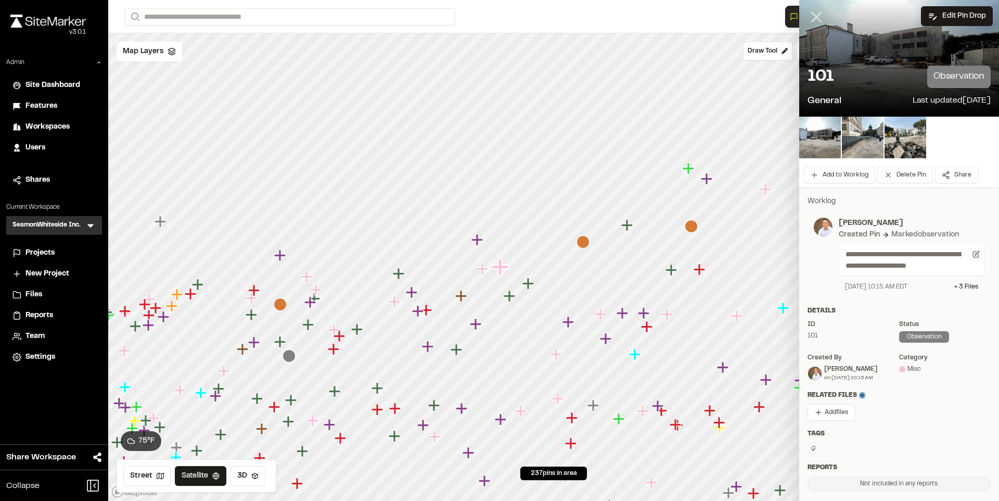
click at [812, 18] on icon at bounding box center [817, 17] width 18 height 18
